Goal: Transaction & Acquisition: Subscribe to service/newsletter

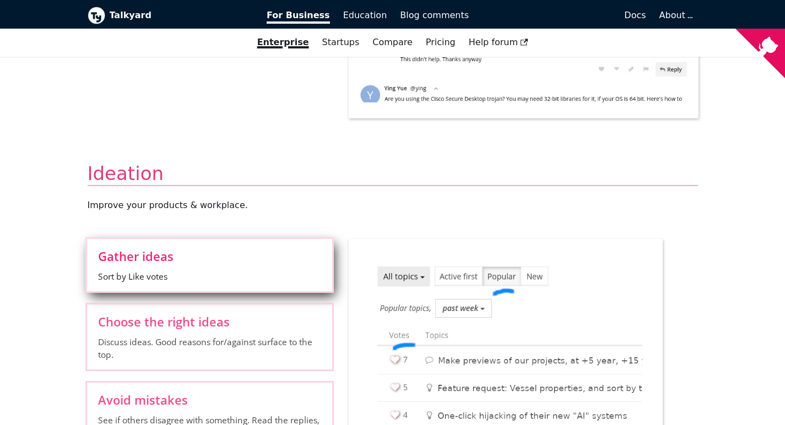
scroll to position [930, 0]
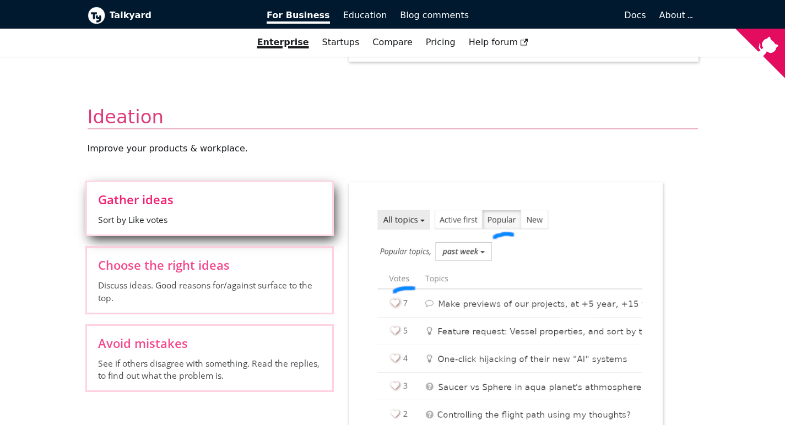
click at [178, 144] on p "Improve your products & workplace ." at bounding box center [393, 148] width 610 height 13
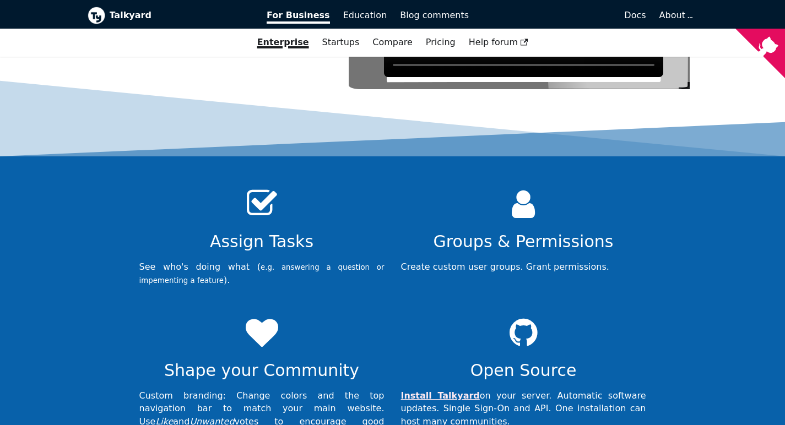
scroll to position [3499, 0]
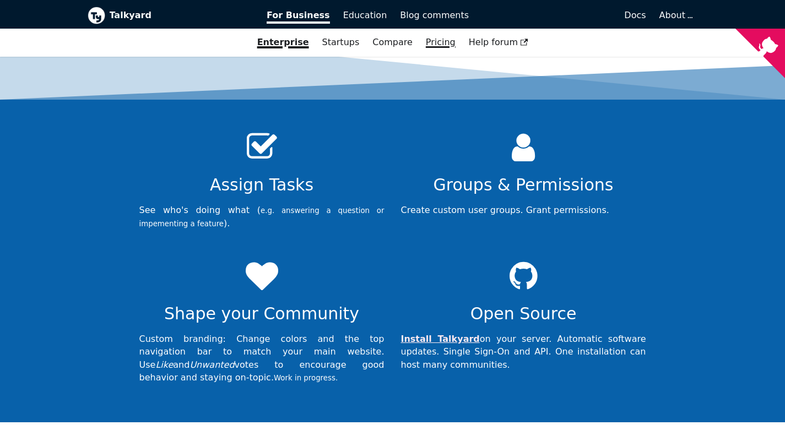
click at [441, 41] on link "Pricing" at bounding box center [440, 42] width 43 height 19
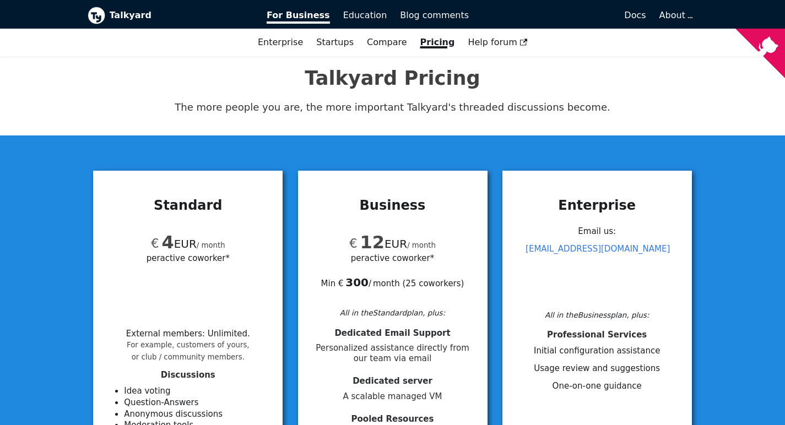
scroll to position [29, 0]
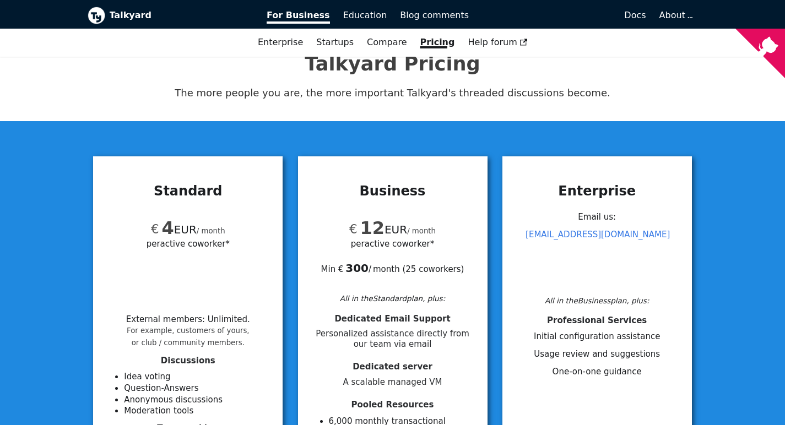
click at [217, 242] on span "per active coworker*" at bounding box center [187, 243] width 83 height 13
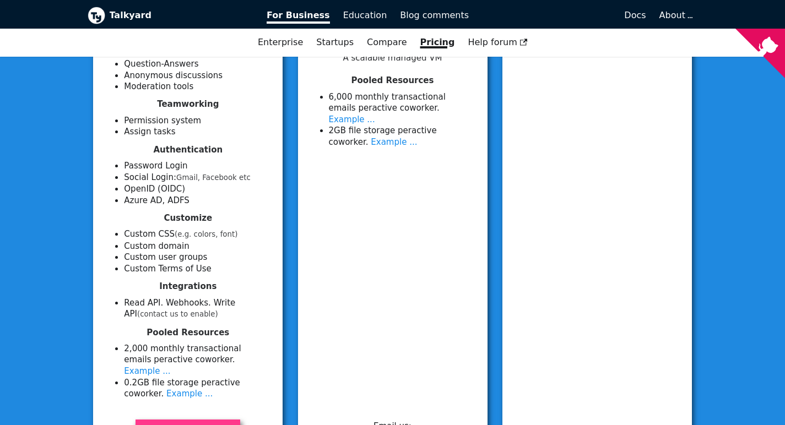
scroll to position [409, 0]
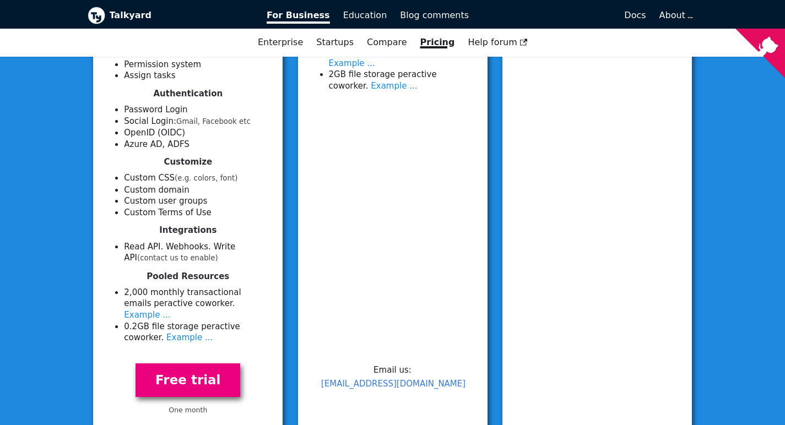
click at [175, 364] on link "Free trial" at bounding box center [187, 380] width 105 height 34
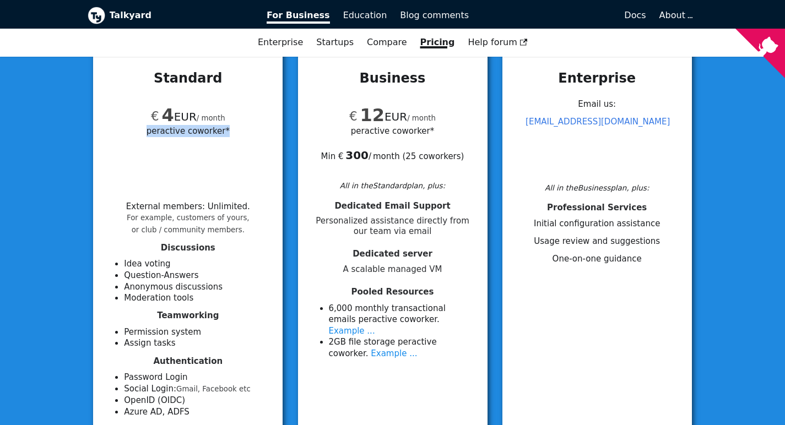
scroll to position [85, 0]
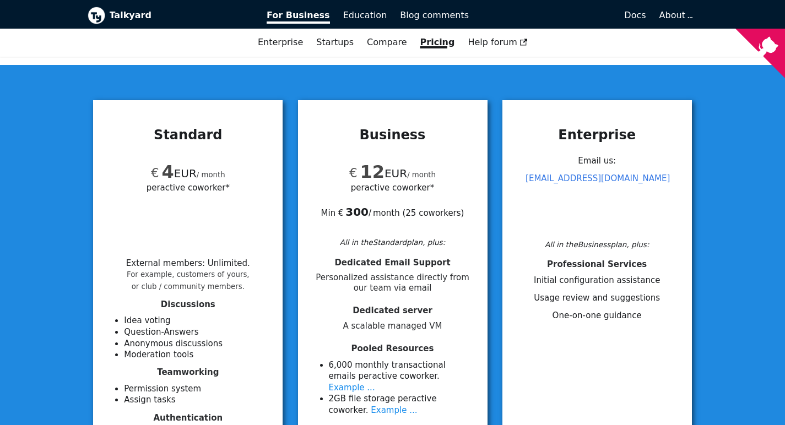
click at [189, 129] on h3 "Standard" at bounding box center [187, 135] width 163 height 17
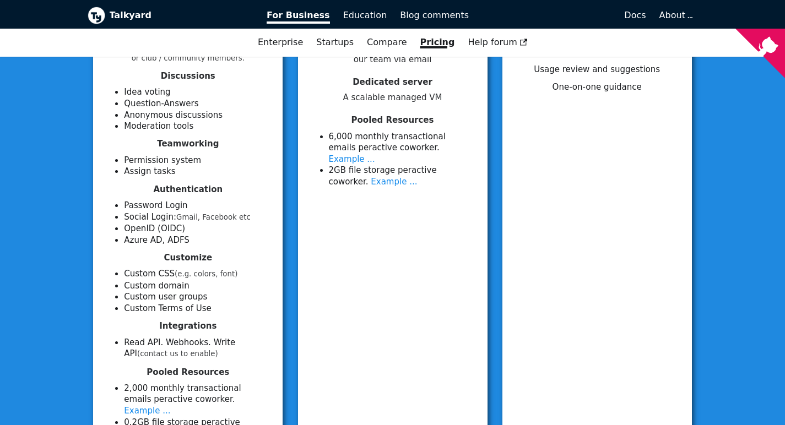
scroll to position [297, 0]
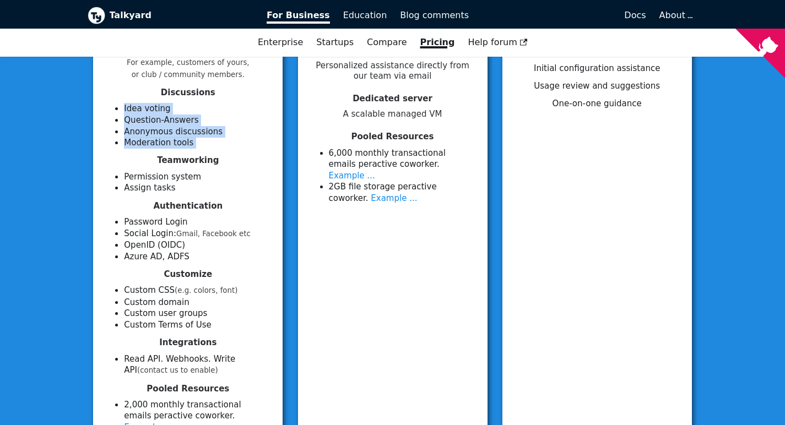
drag, startPoint x: 206, startPoint y: 146, endPoint x: 112, endPoint y: 108, distance: 101.5
click at [112, 108] on div "External members : Unlimited . For example, customers of yours, or club / commu…" at bounding box center [187, 251] width 163 height 410
copy ul "Idea voting Question-Answers Anonymous discussions Moderation tools"
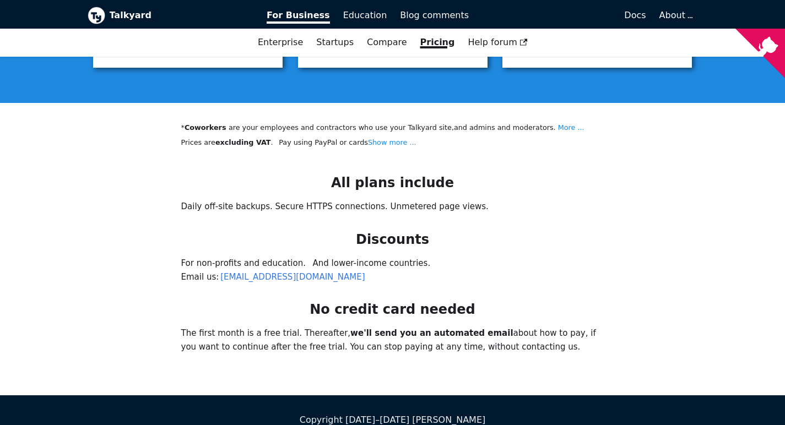
scroll to position [390, 0]
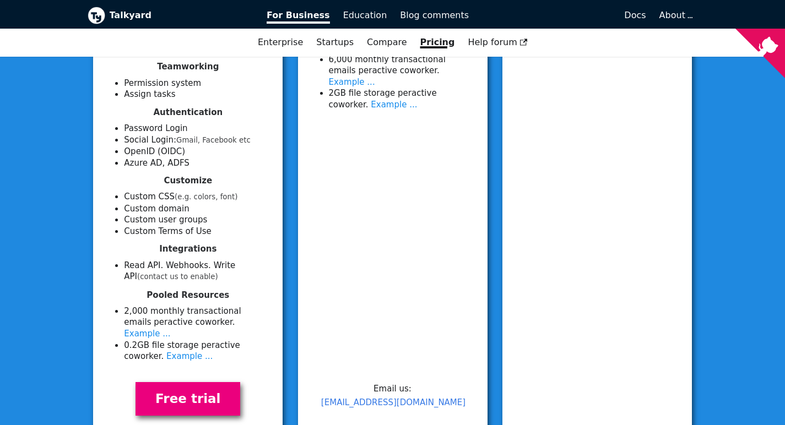
click at [221, 384] on link "Free trial" at bounding box center [187, 399] width 105 height 34
